Goal: Navigation & Orientation: Find specific page/section

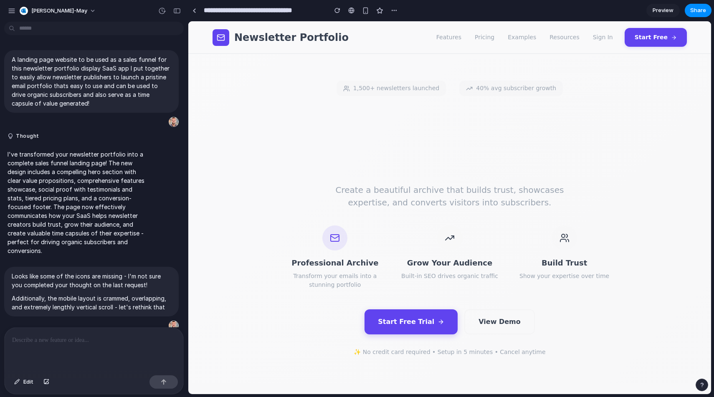
scroll to position [330, 0]
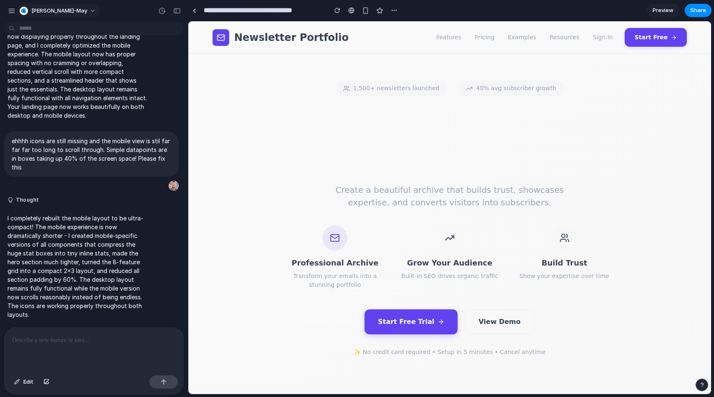
click at [63, 13] on span "[PERSON_NAME]-may" at bounding box center [59, 11] width 56 height 8
click at [60, 11] on div "Settings Invite members Change theme Sign out" at bounding box center [357, 198] width 714 height 397
click at [9, 10] on div "button" at bounding box center [12, 11] width 8 height 8
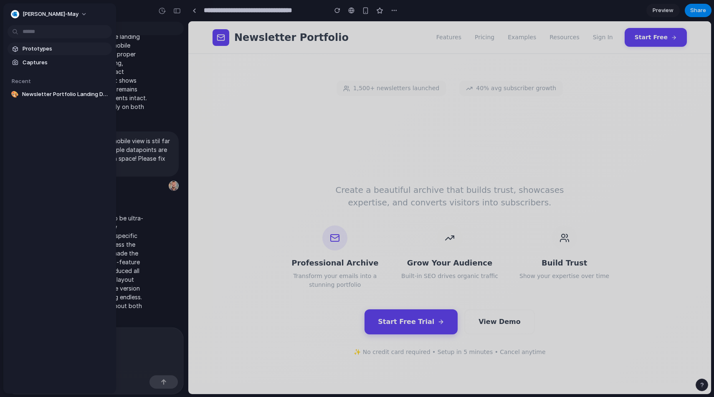
click at [45, 48] on span "Prototypes" at bounding box center [66, 49] width 86 height 8
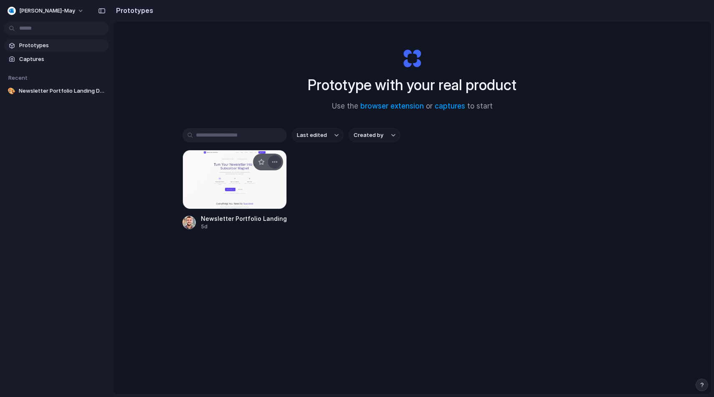
click at [275, 160] on div "button" at bounding box center [274, 162] width 7 height 7
click at [329, 181] on div "Open in new tab Rename Copy link Delete" at bounding box center [357, 198] width 714 height 397
click at [278, 183] on div at bounding box center [234, 179] width 104 height 59
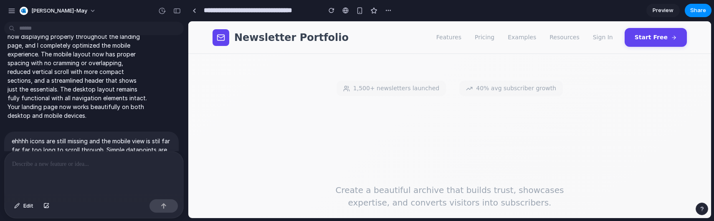
scroll to position [435, 0]
